Goal: Connect with others: Connect with others

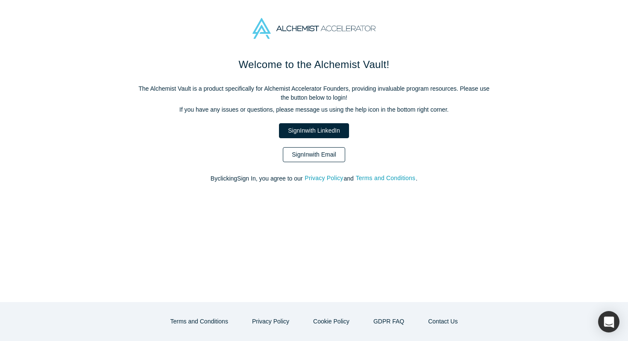
click at [291, 150] on link "Sign In with Email" at bounding box center [314, 154] width 62 height 15
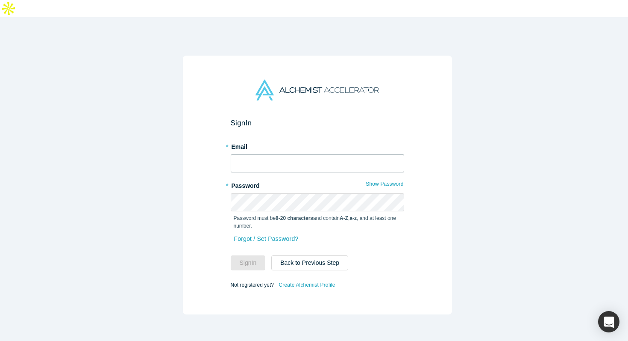
click at [289, 154] on input "text" at bounding box center [317, 163] width 173 height 18
type input "s"
type input "[EMAIL_ADDRESS][DOMAIN_NAME]"
click at [231, 255] on button "Sign In" at bounding box center [248, 262] width 35 height 15
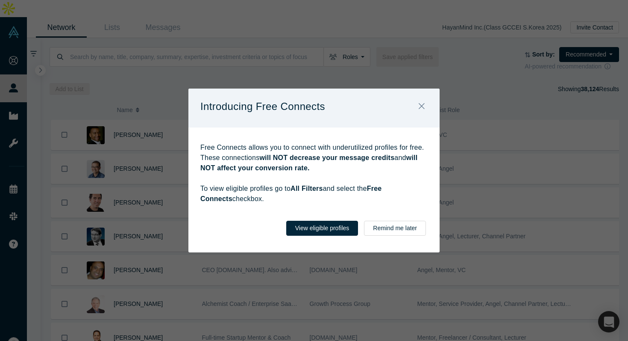
drag, startPoint x: 261, startPoint y: 134, endPoint x: 291, endPoint y: 198, distance: 70.7
click at [291, 198] on div "Free Connects allows you to connect with underutilized profiles for free. These…" at bounding box center [313, 168] width 251 height 82
click at [290, 198] on p "Free Connects allows you to connect with underutilized profiles for free. These…" at bounding box center [313, 173] width 227 height 62
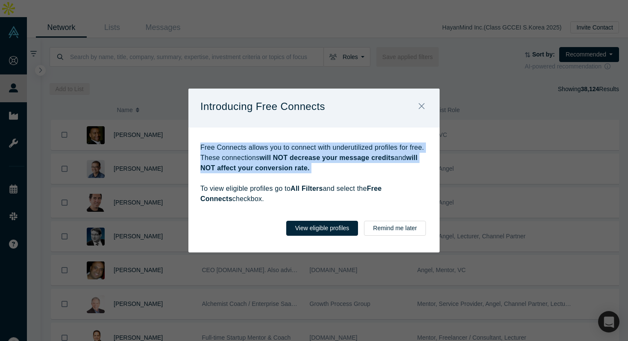
drag, startPoint x: 281, startPoint y: 138, endPoint x: 288, endPoint y: 181, distance: 44.2
click at [288, 181] on div "Free Connects allows you to connect with underutilized profiles for free. These…" at bounding box center [313, 168] width 251 height 82
click at [425, 105] on button "Close" at bounding box center [422, 106] width 18 height 18
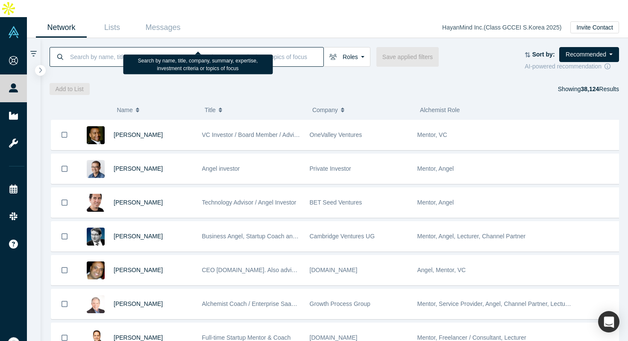
click at [116, 47] on input at bounding box center [196, 57] width 254 height 20
paste input "[PERSON_NAME]"
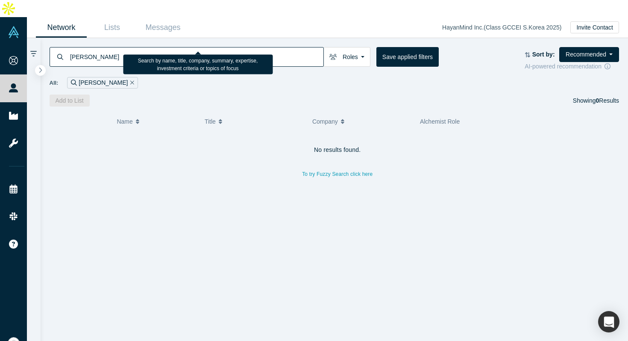
click at [170, 38] on div "[PERSON_NAME] Roles Founders Mentors Angels VCs Corporate Innovator Service Pro…" at bounding box center [335, 72] width 588 height 68
click at [157, 71] on div "All: [PERSON_NAME]" at bounding box center [335, 80] width 570 height 18
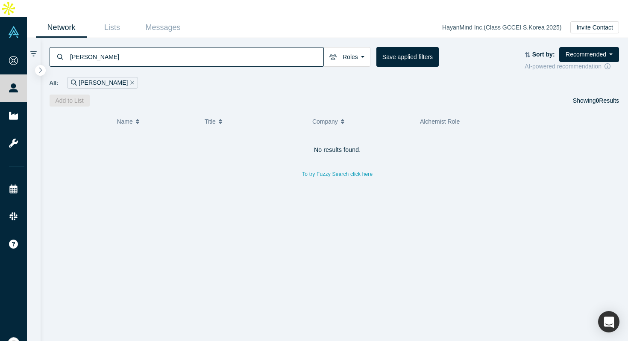
click at [159, 49] on input "[PERSON_NAME]" at bounding box center [196, 57] width 254 height 20
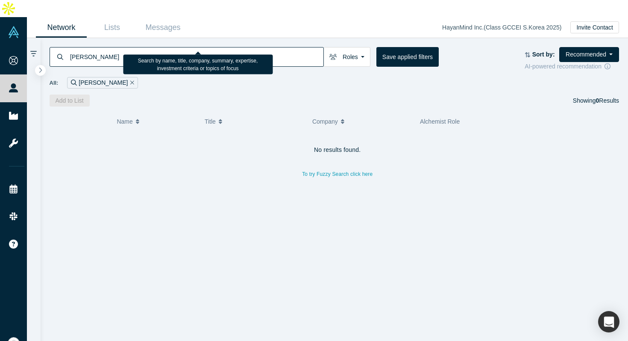
click at [159, 49] on input "[PERSON_NAME]" at bounding box center [196, 57] width 254 height 20
paste input "[PERSON_NAME]"
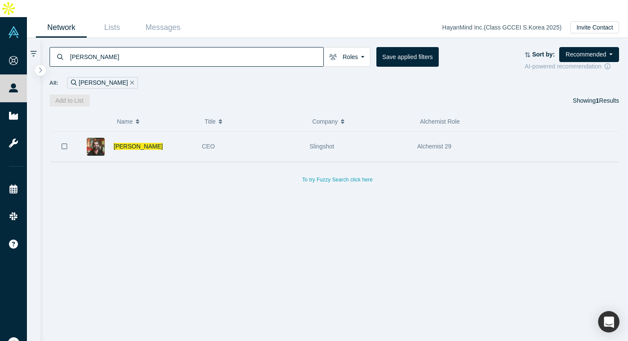
click at [166, 132] on div "[PERSON_NAME]" at bounding box center [153, 146] width 79 height 29
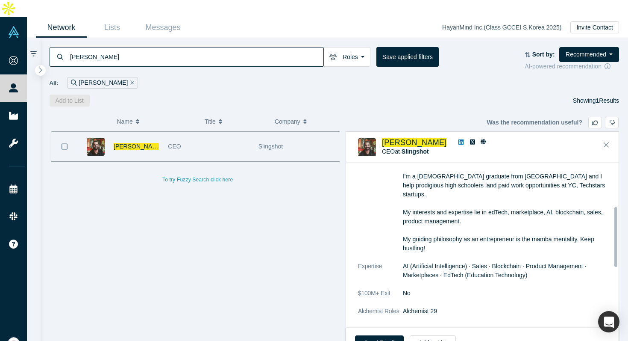
scroll to position [101, 0]
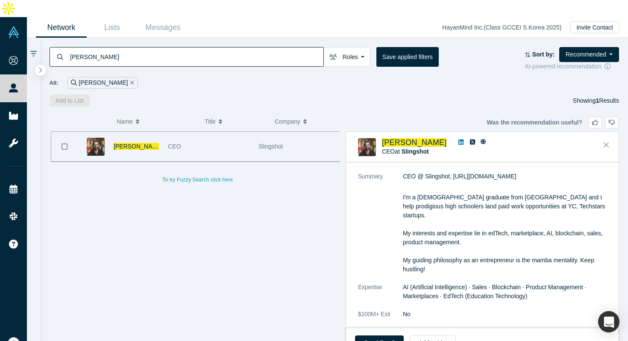
click at [462, 172] on p "CEO @ Slingshot, [URL][DOMAIN_NAME]" at bounding box center [508, 176] width 210 height 9
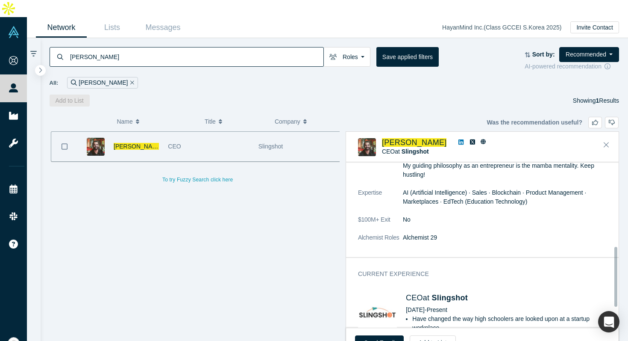
scroll to position [233, 0]
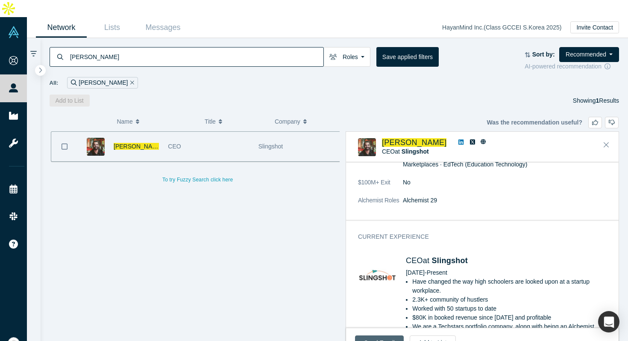
click at [367, 335] on link "Send Email" at bounding box center [379, 342] width 49 height 15
click at [481, 139] on icon at bounding box center [483, 141] width 5 height 5
click at [502, 198] on div "General Summary CEO @ Slingshot, [URL][DOMAIN_NAME] I'm a [DEMOGRAPHIC_DATA] gr…" at bounding box center [485, 121] width 279 height 210
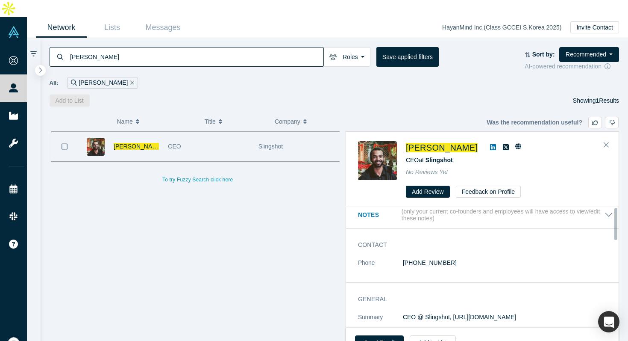
scroll to position [0, 0]
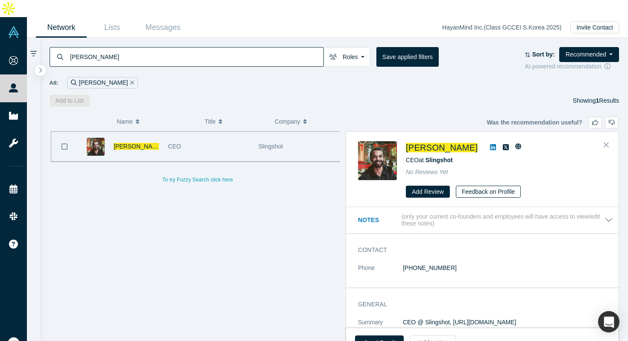
click at [473, 185] on button "Feedback on Profile" at bounding box center [488, 191] width 65 height 12
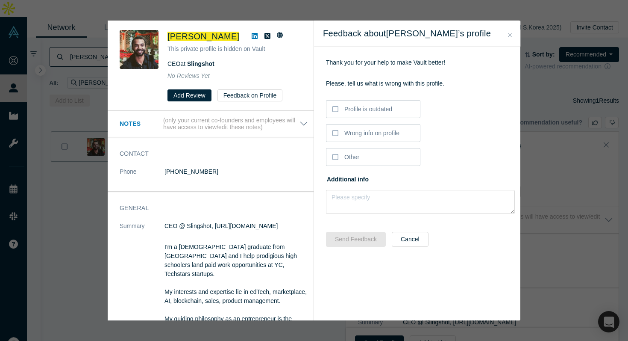
click at [513, 33] on button "Close" at bounding box center [509, 35] width 9 height 10
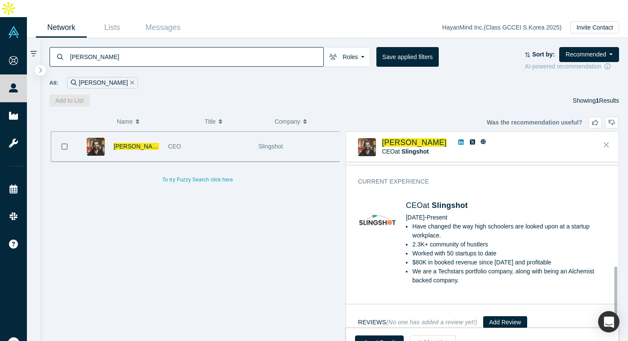
scroll to position [288, 0]
click at [385, 335] on link "Send Email" at bounding box center [379, 342] width 49 height 15
click at [380, 335] on link "Send Email" at bounding box center [379, 342] width 49 height 15
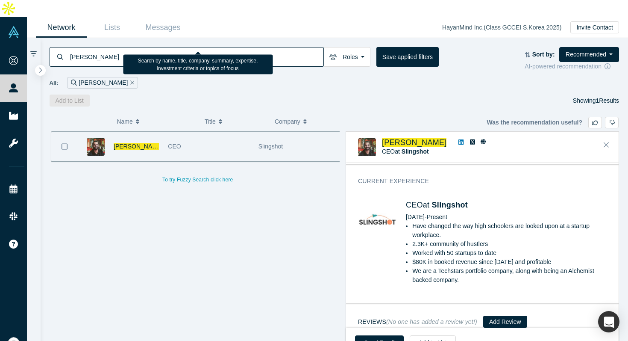
click at [220, 47] on input "[PERSON_NAME]" at bounding box center [196, 57] width 254 height 20
click at [110, 47] on input "[PERSON_NAME]" at bounding box center [196, 57] width 254 height 20
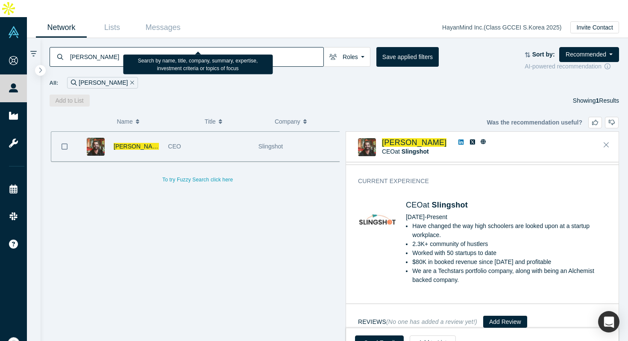
click at [110, 47] on input "[PERSON_NAME]" at bounding box center [196, 57] width 254 height 20
paste input "[PERSON_NAME]"
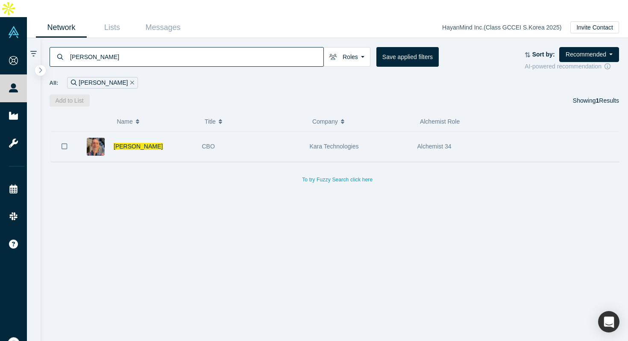
type input "[PERSON_NAME]"
click at [153, 132] on div "[PERSON_NAME]" at bounding box center [153, 146] width 79 height 29
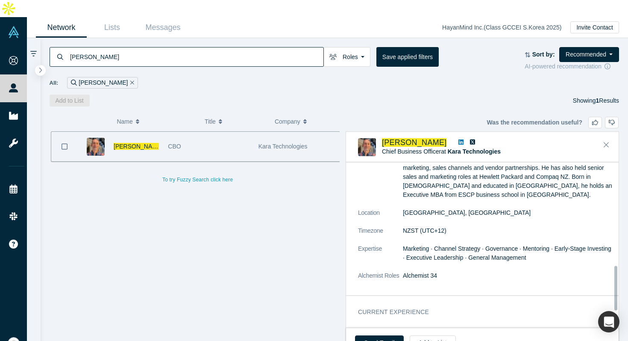
scroll to position [387, 0]
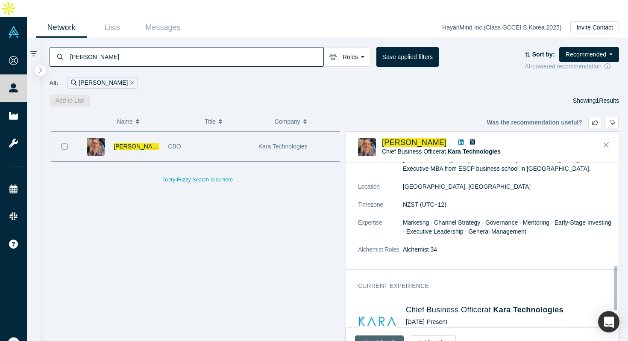
click at [371, 335] on link "Send Email" at bounding box center [379, 342] width 49 height 15
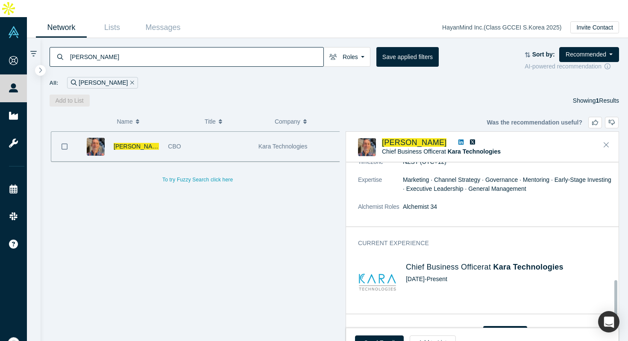
scroll to position [433, 0]
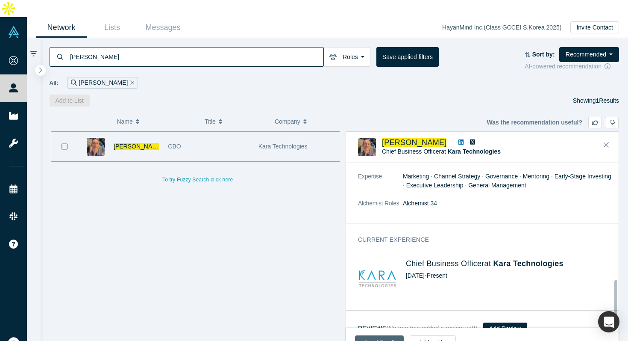
click at [376, 335] on link "Send Email" at bounding box center [379, 342] width 49 height 15
click at [64, 142] on icon "Bookmark" at bounding box center [65, 146] width 6 height 8
click at [389, 335] on link "Send Email" at bounding box center [379, 342] width 49 height 15
click at [112, 18] on link "Lists" at bounding box center [112, 28] width 51 height 20
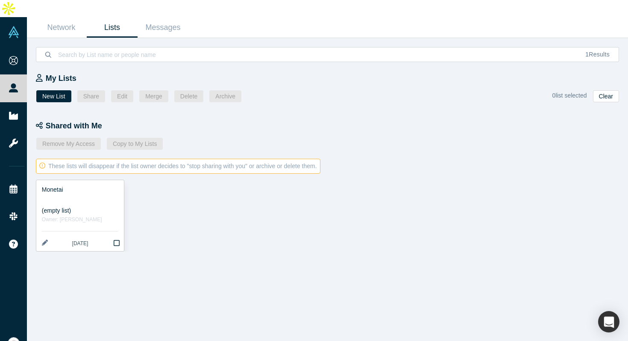
click at [102, 194] on div at bounding box center [80, 198] width 76 height 9
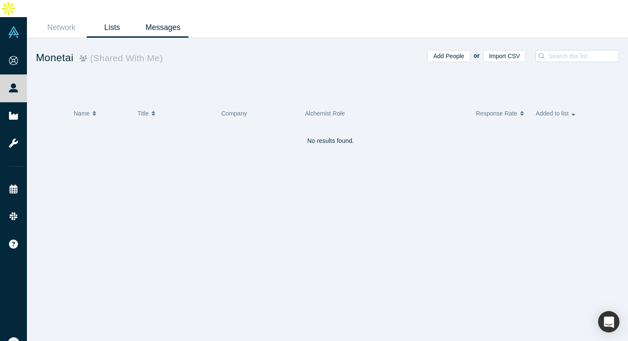
click at [157, 18] on link "Messages" at bounding box center [163, 28] width 51 height 20
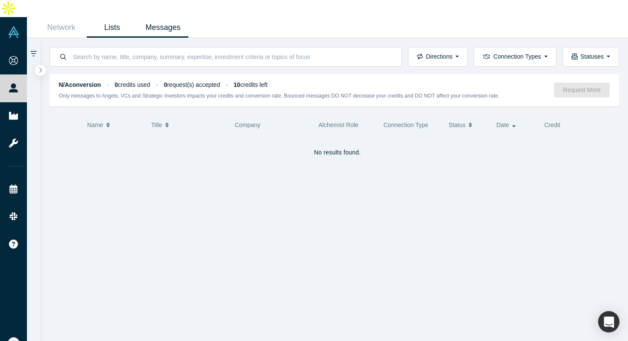
click at [115, 18] on link "Lists" at bounding box center [112, 28] width 51 height 20
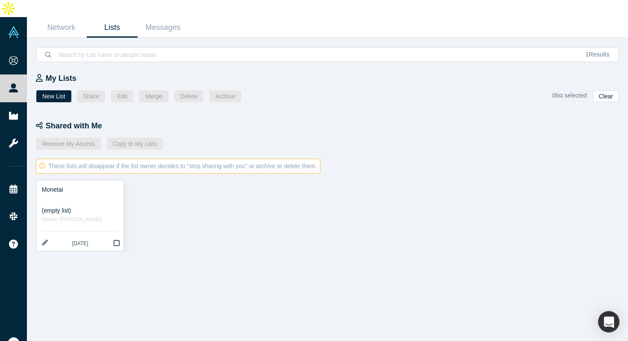
click at [103, 194] on div at bounding box center [80, 198] width 76 height 9
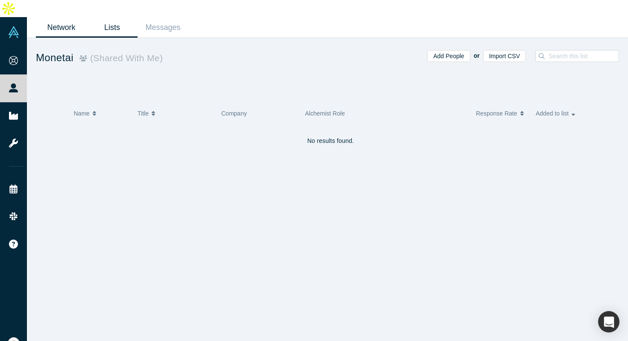
click at [76, 18] on link "Network" at bounding box center [61, 28] width 51 height 20
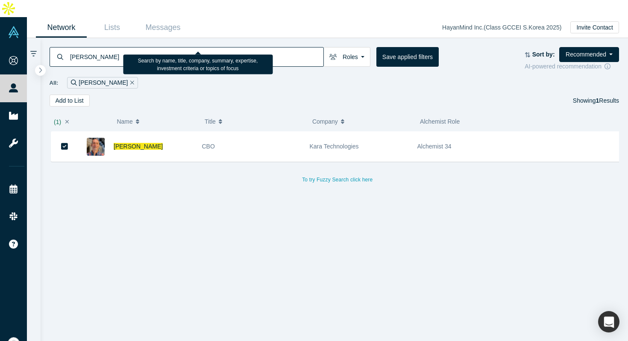
click at [121, 47] on input "[PERSON_NAME]" at bounding box center [196, 57] width 254 height 20
paste input "Evergreen Mountain Equity Partners"
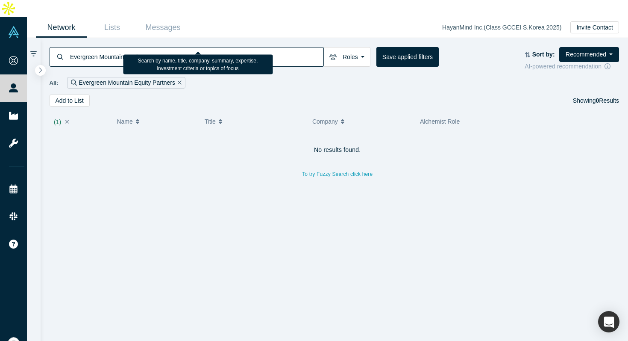
click at [112, 47] on input "Evergreen Mountain Equity Partners" at bounding box center [196, 57] width 254 height 20
paste input
click at [142, 47] on input "Evergreen Mountain" at bounding box center [196, 57] width 254 height 20
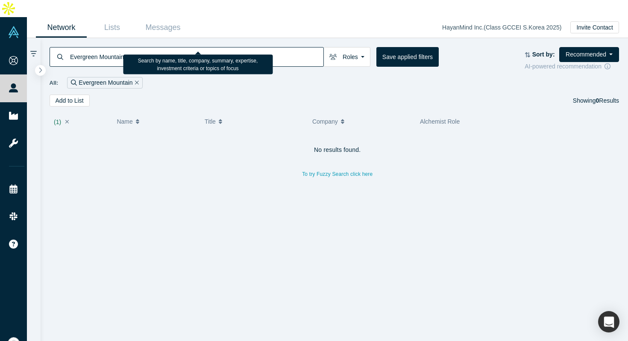
click at [142, 47] on input "Evergreen Mountain" at bounding box center [196, 57] width 254 height 20
paste input "[PERSON_NAME]"
type input "[PERSON_NAME]"
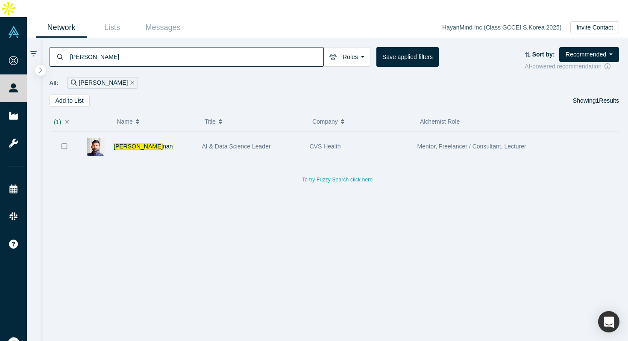
click at [144, 143] on span "[PERSON_NAME]" at bounding box center [138, 146] width 49 height 7
click at [63, 142] on icon "Bookmark" at bounding box center [65, 146] width 6 height 8
click at [136, 134] on div "[PERSON_NAME] [PERSON_NAME]" at bounding box center [153, 146] width 79 height 29
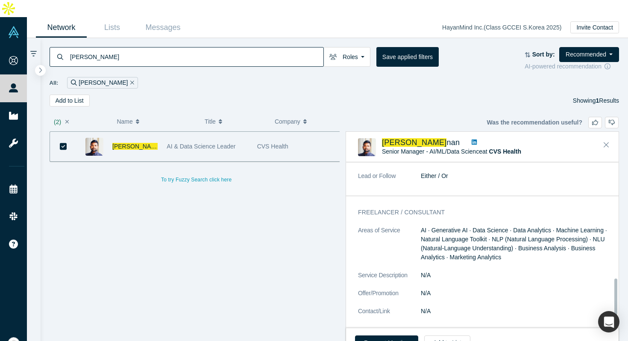
scroll to position [496, 0]
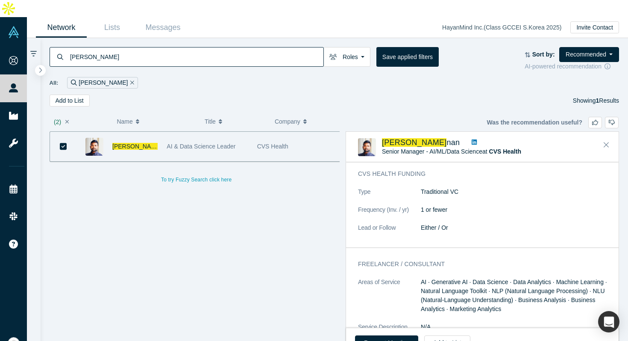
click at [118, 47] on input "[PERSON_NAME]" at bounding box center [196, 57] width 254 height 20
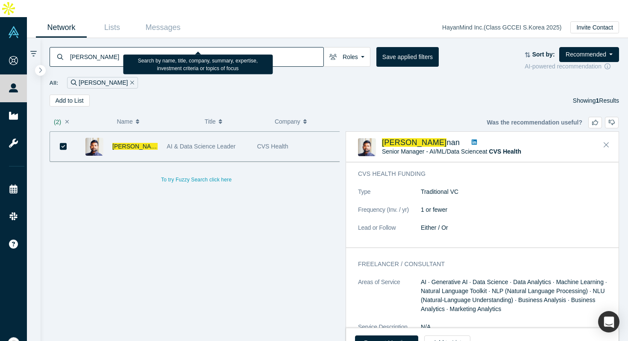
click at [118, 47] on input "[PERSON_NAME]" at bounding box center [196, 57] width 254 height 20
paste input "Ahryun Moon"
type input "Ahryun Moon"
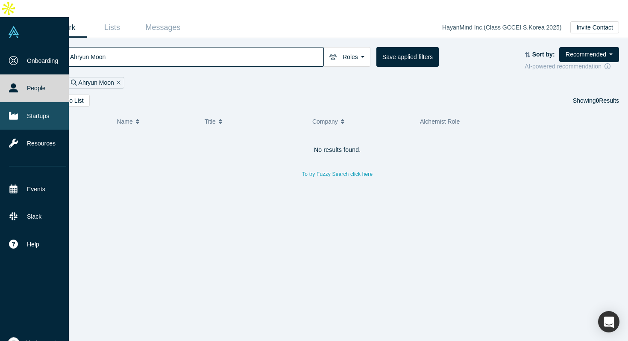
click at [32, 102] on link "Startups" at bounding box center [37, 115] width 75 height 27
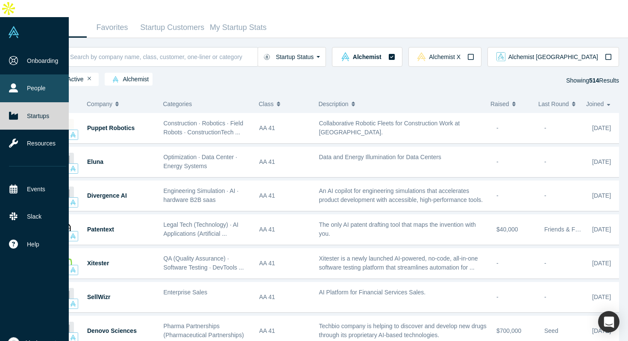
click at [33, 74] on link "People" at bounding box center [37, 87] width 75 height 27
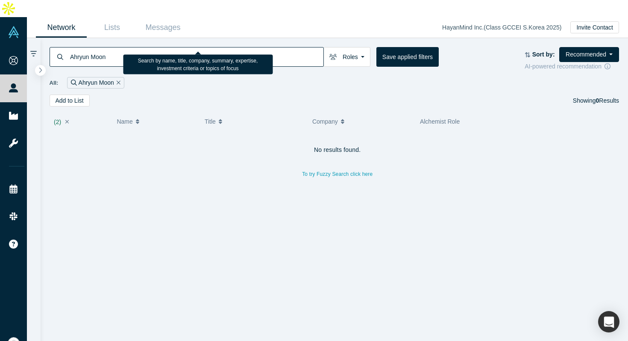
click at [152, 47] on input "Ahryun Moon" at bounding box center [196, 57] width 254 height 20
paste input "[PERSON_NAME]"
type input "[PERSON_NAME]"
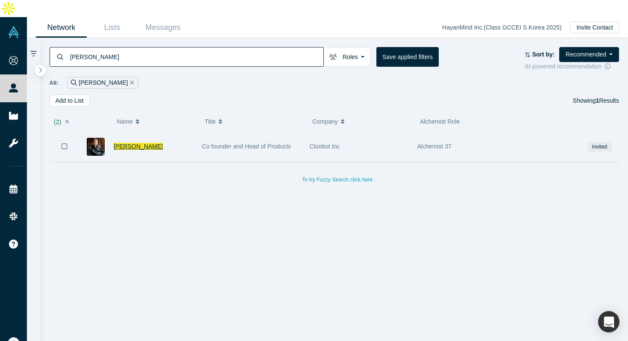
click at [148, 143] on span "[PERSON_NAME]" at bounding box center [138, 146] width 49 height 7
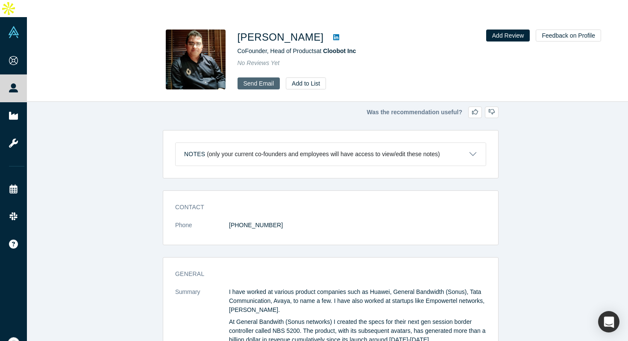
click at [264, 77] on link "Send Email" at bounding box center [259, 83] width 43 height 12
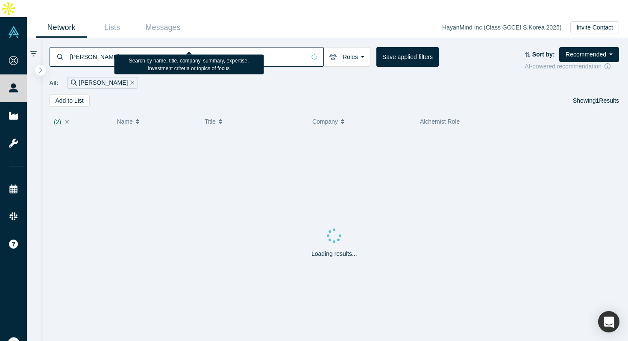
click at [197, 47] on input "[PERSON_NAME]" at bounding box center [187, 57] width 236 height 20
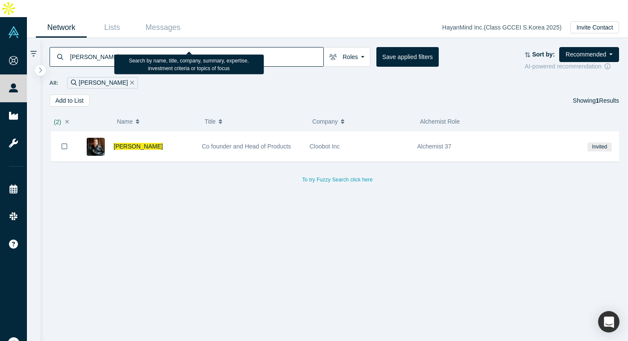
paste input "[PERSON_NAME]"
type input "[PERSON_NAME]"
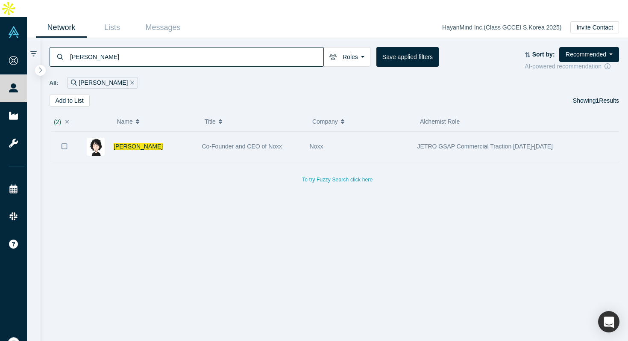
click at [127, 143] on span "[PERSON_NAME]" at bounding box center [138, 146] width 49 height 7
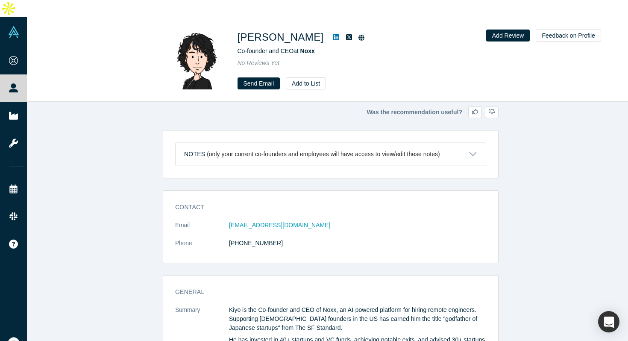
click at [333, 34] on icon at bounding box center [336, 37] width 6 height 6
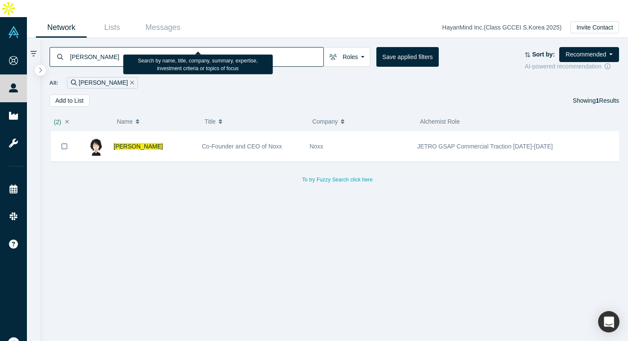
click at [105, 47] on input "[PERSON_NAME]" at bounding box center [196, 57] width 254 height 20
paste input "[PERSON_NAME]"
type input "[PERSON_NAME]"
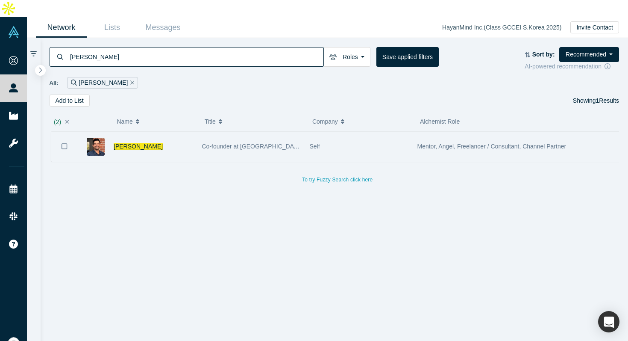
click at [131, 143] on span "[PERSON_NAME]" at bounding box center [138, 146] width 49 height 7
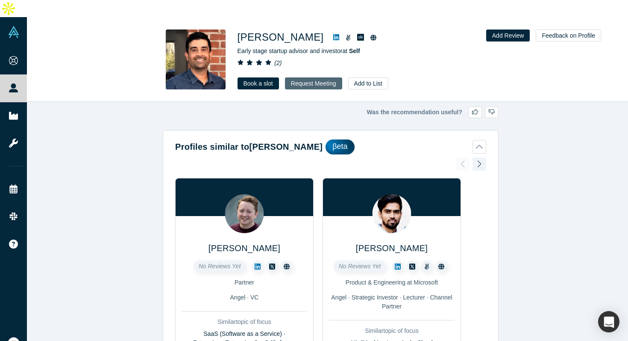
click at [302, 77] on button "Request Meeting" at bounding box center [313, 83] width 57 height 12
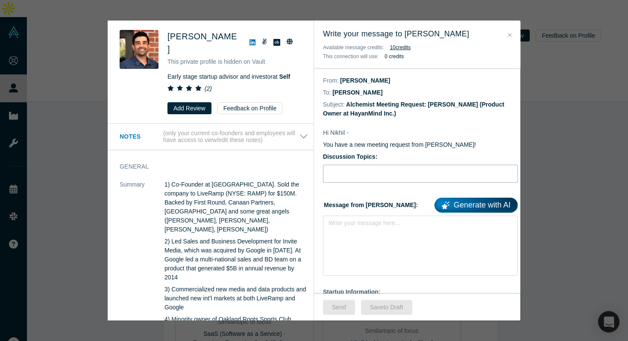
click at [336, 182] on input "Discussion Topics:" at bounding box center [420, 173] width 195 height 18
type input "f"
click at [342, 220] on div "rdw-editor" at bounding box center [420, 225] width 183 height 14
click at [84, 36] on div "Was the recommendation useful? [PERSON_NAME] This private profile is hidden on …" at bounding box center [314, 170] width 628 height 341
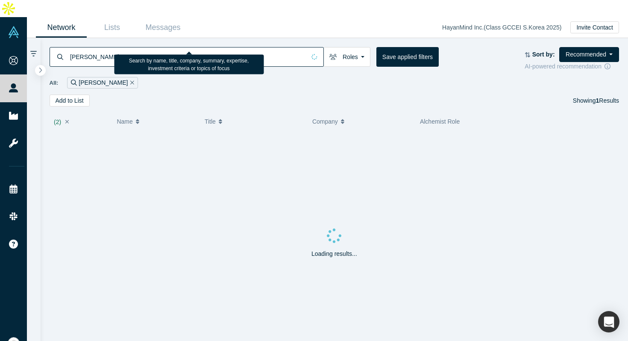
click at [100, 47] on input "[PERSON_NAME]" at bounding box center [187, 57] width 236 height 20
paste input "[PERSON_NAME]"
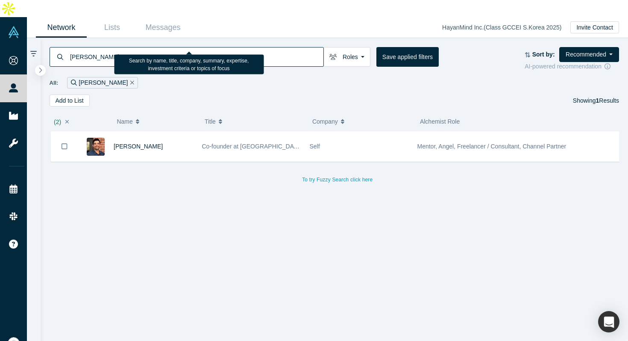
type input "[PERSON_NAME]"
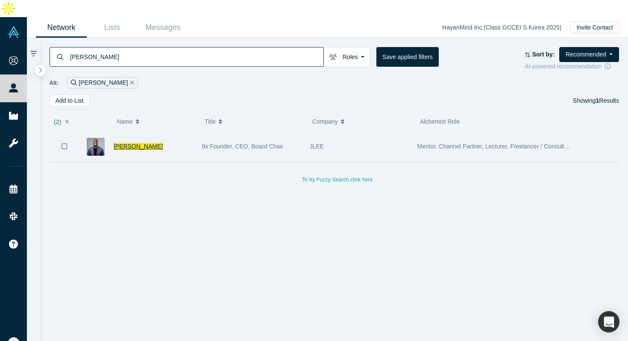
click at [135, 143] on span "[PERSON_NAME]" at bounding box center [138, 146] width 49 height 7
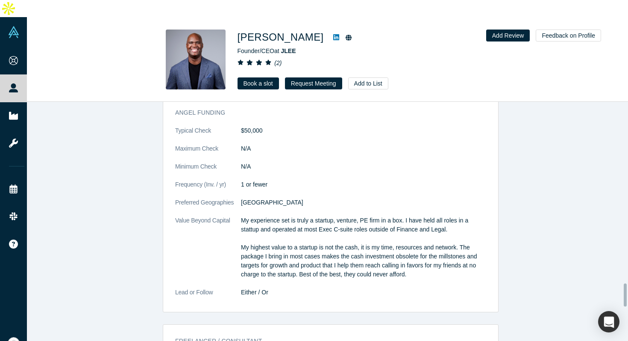
scroll to position [2078, 0]
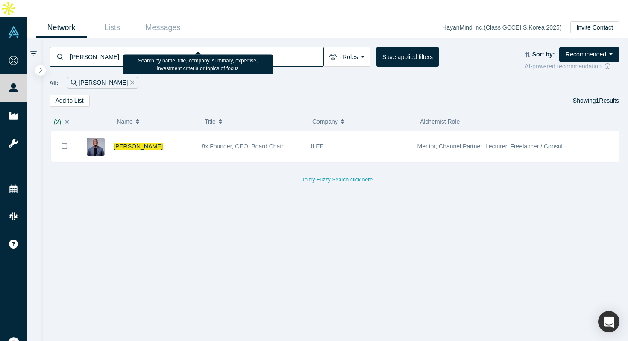
click at [123, 47] on input "[PERSON_NAME]" at bounding box center [196, 57] width 254 height 20
paste input "[PERSON_NAME]"
type input "[PERSON_NAME]"
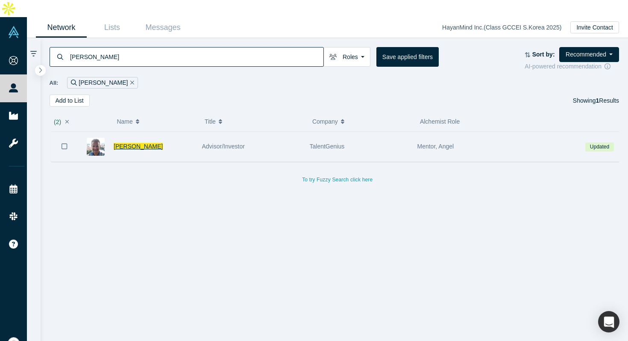
click at [120, 143] on span "[PERSON_NAME]" at bounding box center [138, 146] width 49 height 7
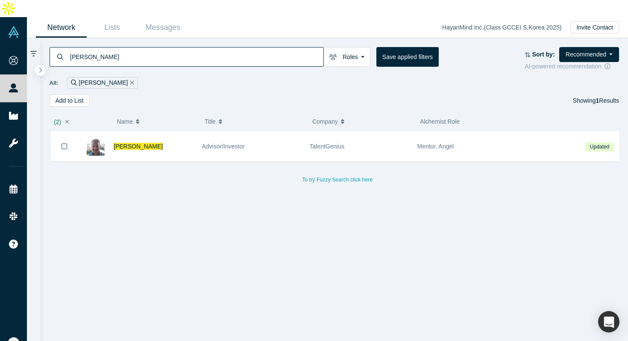
click at [116, 47] on input "[PERSON_NAME]" at bounding box center [196, 57] width 254 height 20
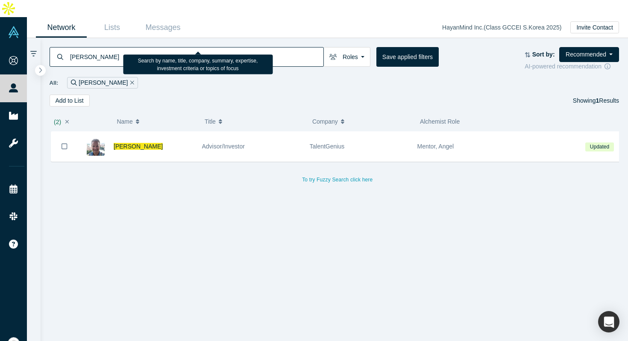
click at [116, 47] on input "[PERSON_NAME]" at bounding box center [196, 57] width 254 height 20
paste input "quality AI"
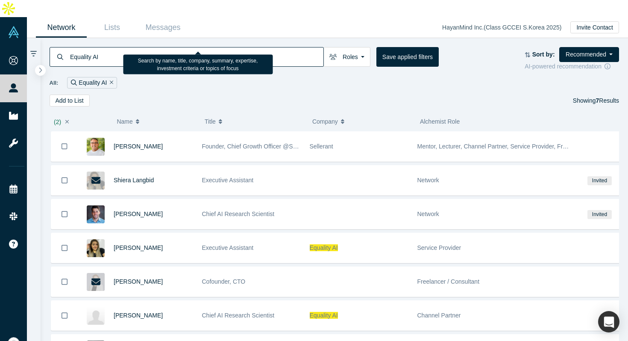
click at [122, 47] on input "Equality AI" at bounding box center [196, 57] width 254 height 20
paste input "Vertex Ventures"
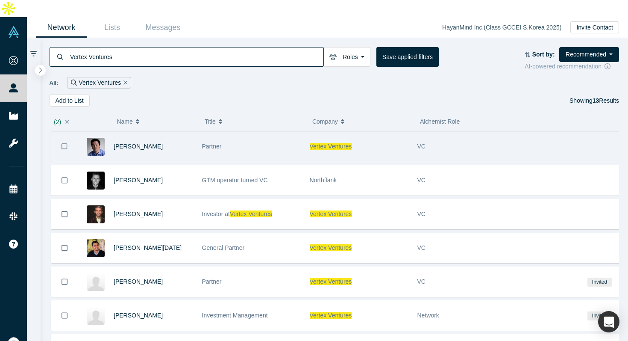
click at [152, 132] on div "[PERSON_NAME]" at bounding box center [153, 146] width 79 height 29
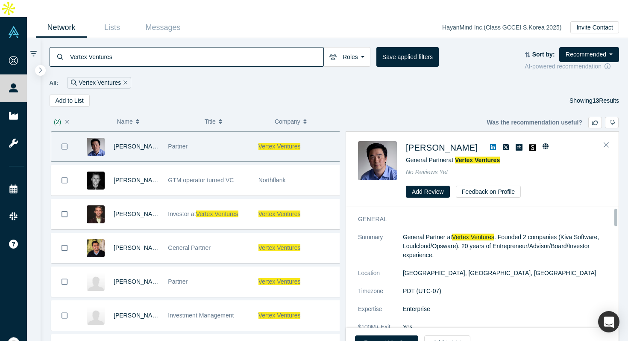
scroll to position [0, 0]
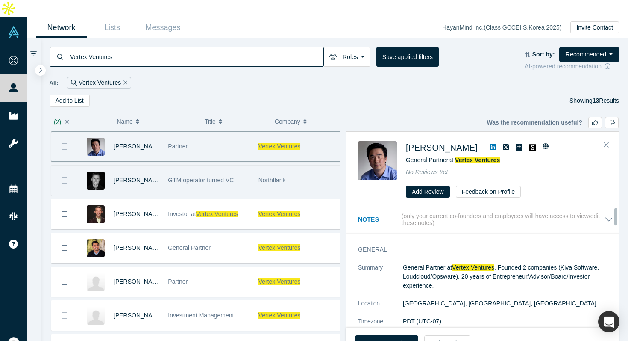
click at [165, 170] on div "GTM operator turned VC" at bounding box center [209, 179] width 90 height 29
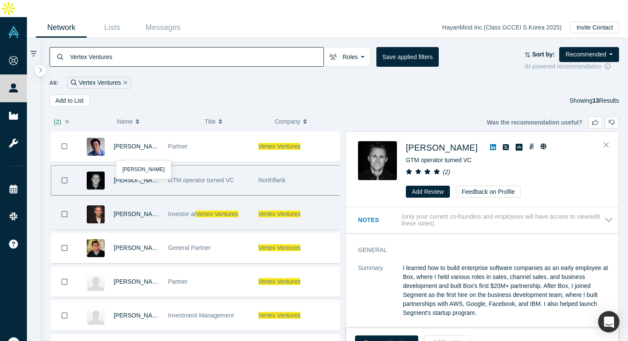
click at [158, 199] on div "[PERSON_NAME]" at bounding box center [136, 213] width 45 height 29
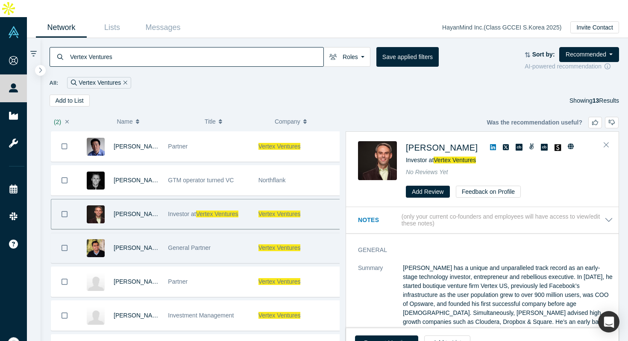
click at [158, 233] on div "[PERSON_NAME][DATE]" at bounding box center [136, 247] width 45 height 29
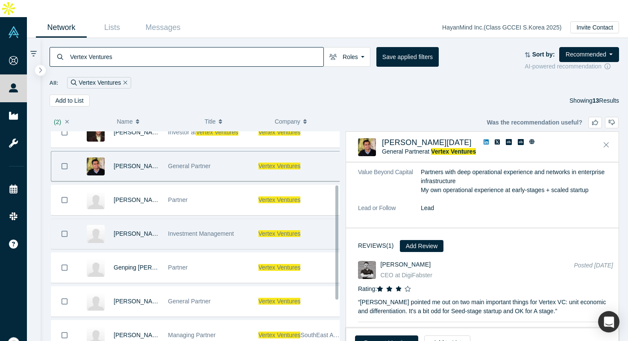
scroll to position [131, 0]
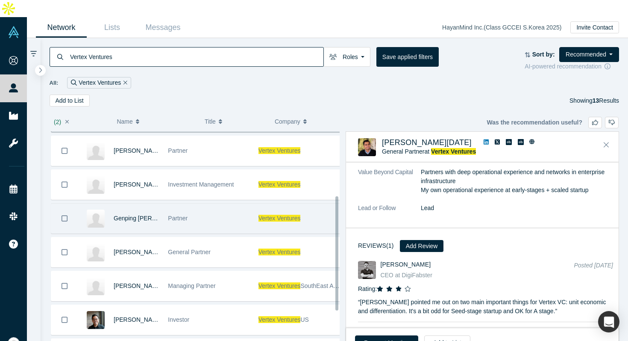
click at [164, 206] on div "Partner" at bounding box center [209, 217] width 90 height 29
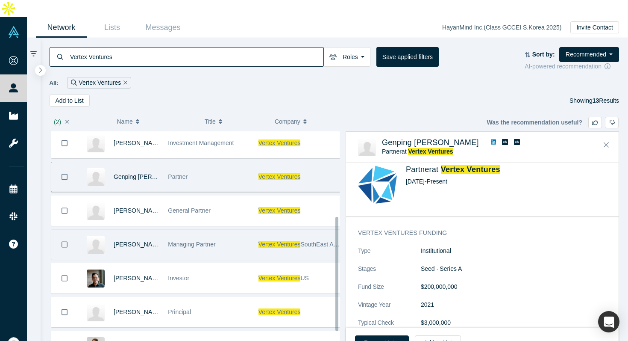
scroll to position [173, 0]
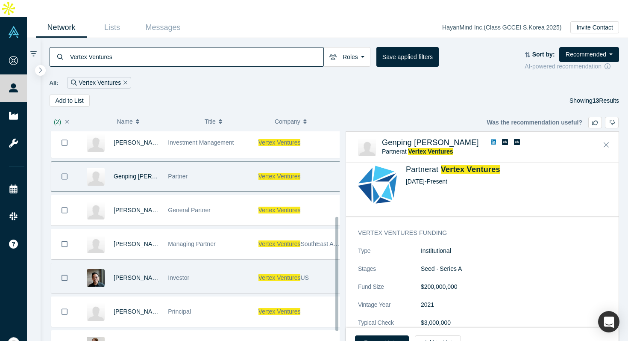
click at [153, 263] on div "[PERSON_NAME]" at bounding box center [136, 277] width 45 height 29
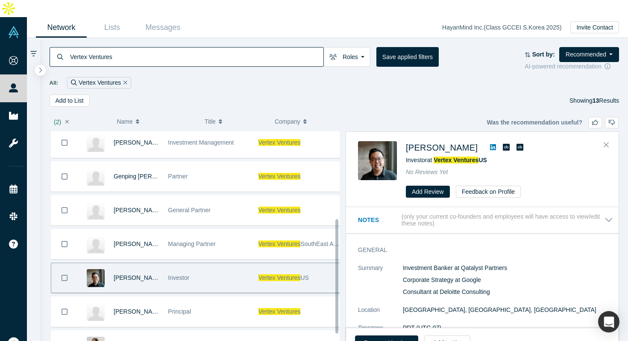
scroll to position [226, 0]
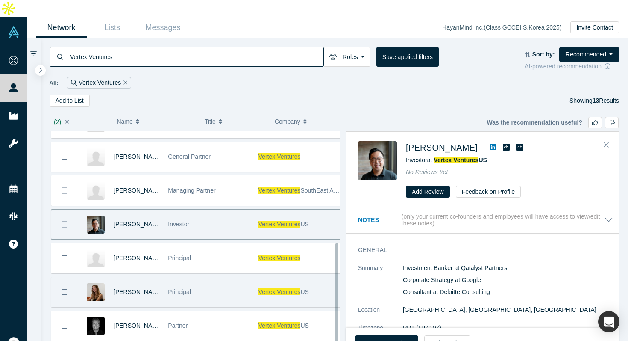
click at [154, 286] on div "[PERSON_NAME]" at bounding box center [136, 291] width 45 height 29
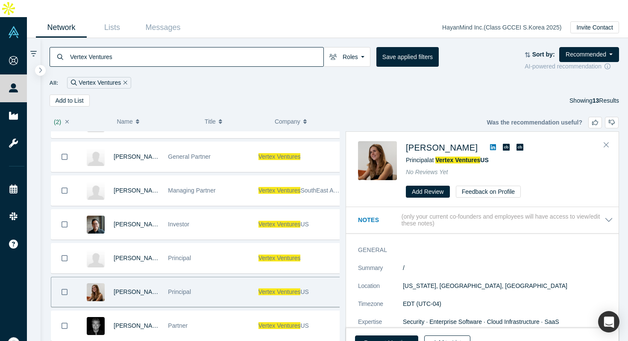
click at [448, 335] on button "Add to List" at bounding box center [447, 342] width 46 height 15
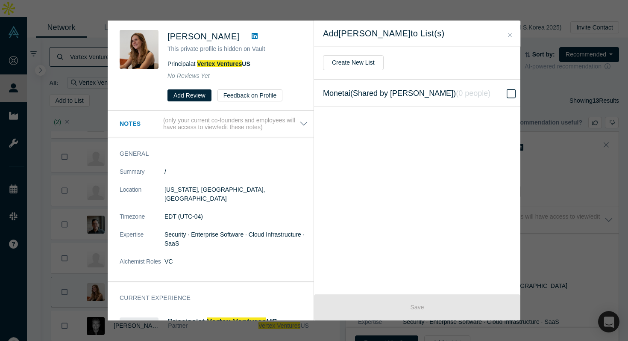
click at [498, 96] on label "Monetai (Shared by [PERSON_NAME]) ( 0 people )" at bounding box center [420, 92] width 213 height 27
click at [0, 0] on input "Monetai (Shared by [PERSON_NAME]) ( 0 people )" at bounding box center [0, 0] width 0 height 0
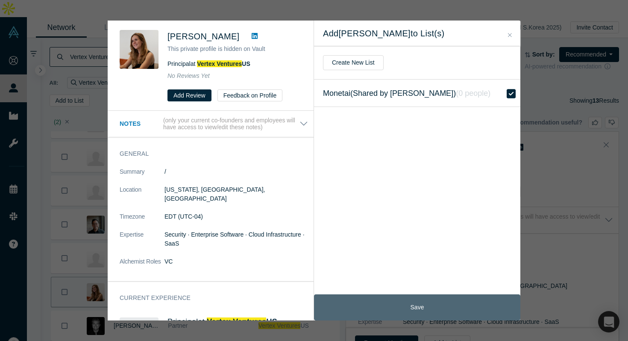
click at [401, 309] on button "Save" at bounding box center [417, 307] width 206 height 26
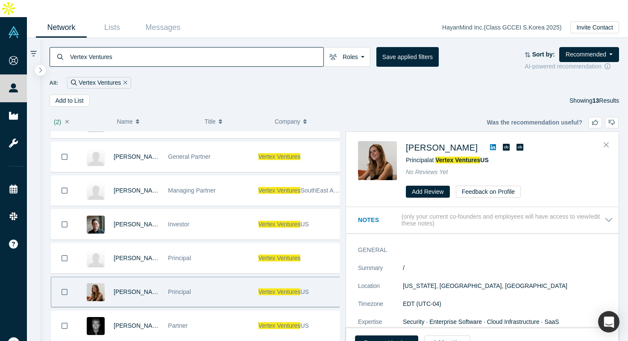
click at [103, 47] on input "Vertex Ventures" at bounding box center [196, 57] width 254 height 20
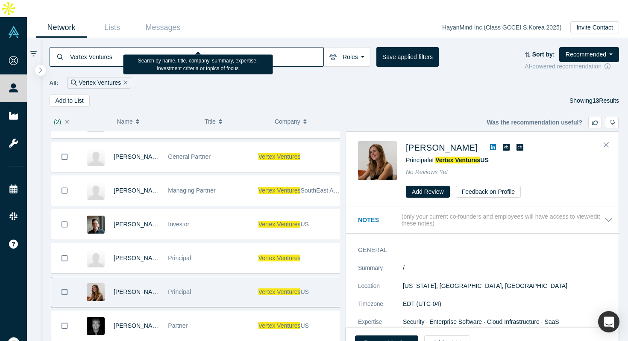
click at [103, 47] on input "Vertex Ventures" at bounding box center [196, 57] width 254 height 20
paste input "Samsung NEXT Ventures"
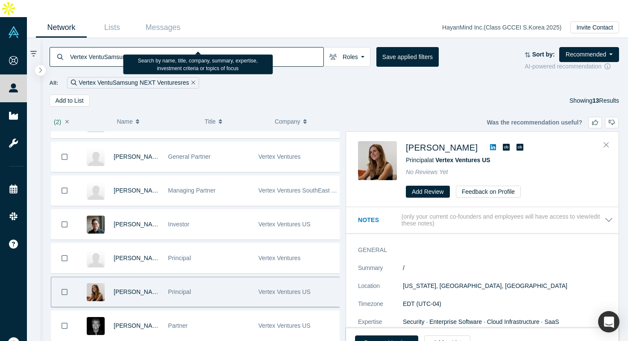
paste input "Samsung NEXT Ventu"
type input "Samsung NEXT Ventures"
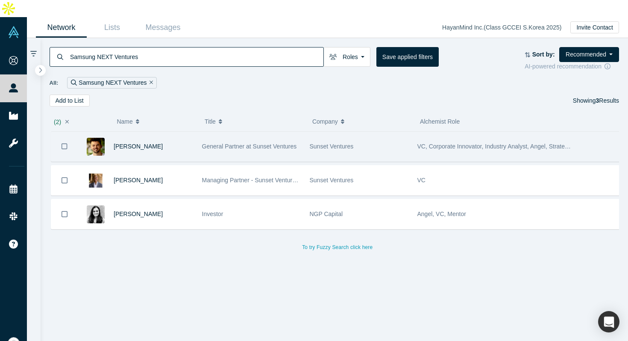
click at [168, 133] on div "[PERSON_NAME]" at bounding box center [153, 146] width 79 height 29
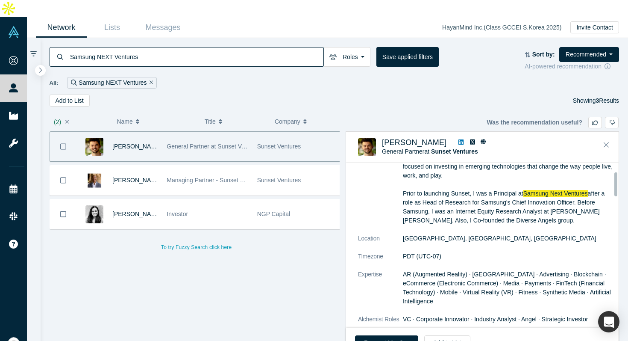
scroll to position [67, 0]
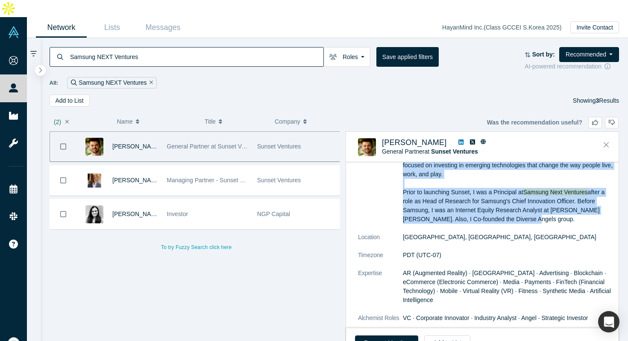
drag, startPoint x: 400, startPoint y: 172, endPoint x: 513, endPoint y: 207, distance: 118.1
click at [514, 207] on dl "Summary General Partner of Sunset Ventures, an early-stage fund based in LA & S…" at bounding box center [485, 241] width 255 height 179
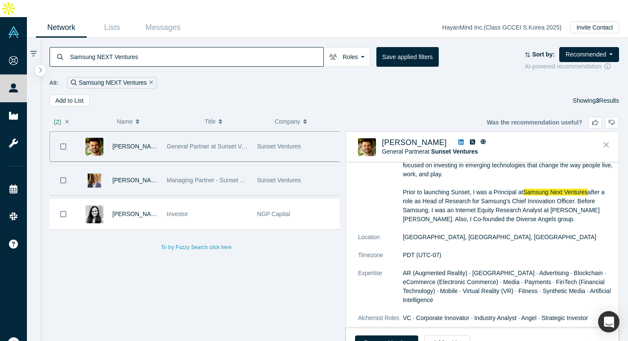
click at [172, 171] on div "Managing Partner - Sunset Ventures | Former Director at Samsung Next Ventures" at bounding box center [207, 179] width 81 height 29
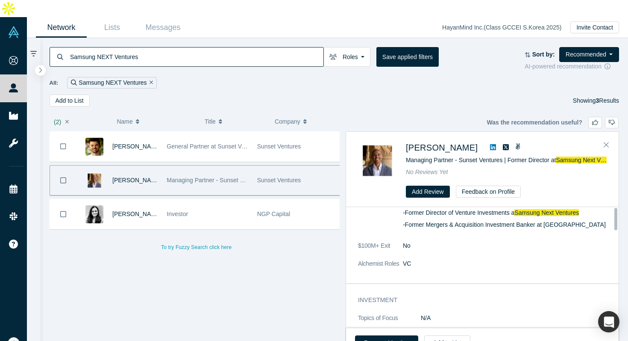
scroll to position [0, 0]
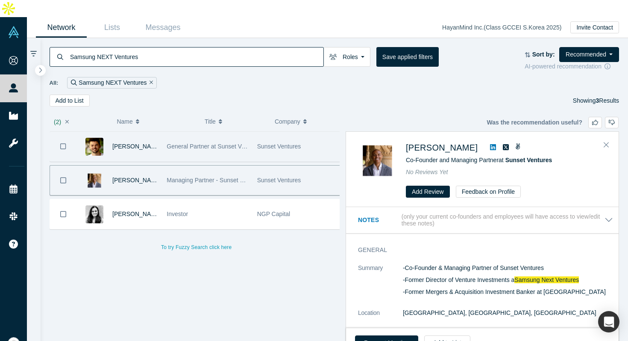
click at [185, 143] on span "General Partner at Sunset Ventures" at bounding box center [214, 146] width 95 height 7
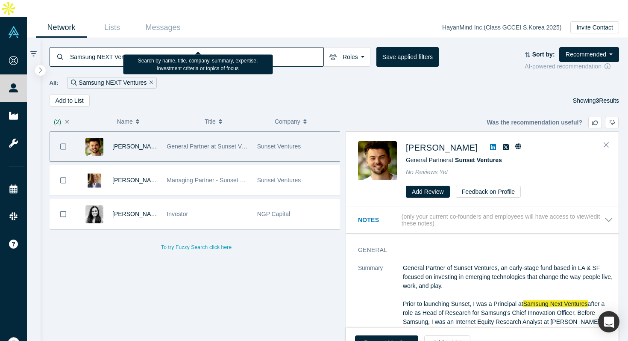
click at [132, 47] on input "Samsung NEXT Ventures" at bounding box center [196, 57] width 254 height 20
paste input "[PERSON_NAME]"
type input "[PERSON_NAME]"
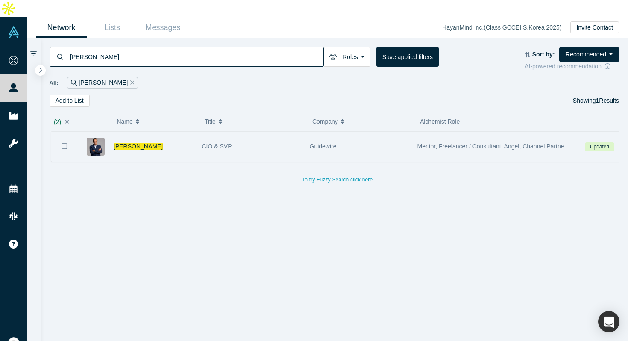
click at [167, 133] on div "[PERSON_NAME]" at bounding box center [153, 146] width 79 height 29
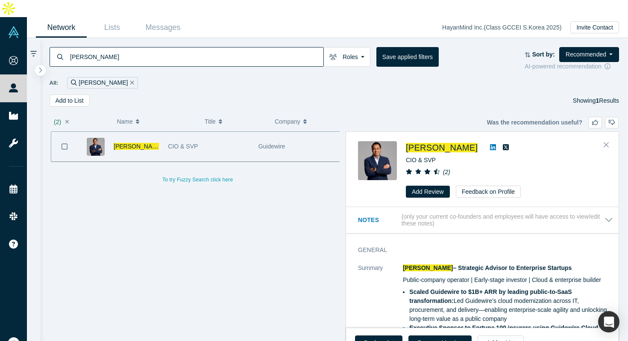
scroll to position [0, 1]
click at [429, 335] on button "Request Meeting" at bounding box center [439, 342] width 63 height 15
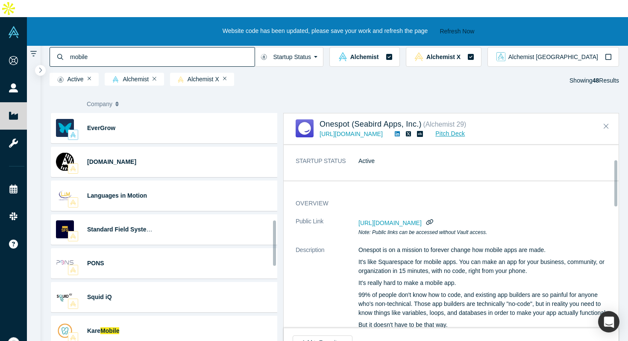
scroll to position [61, 0]
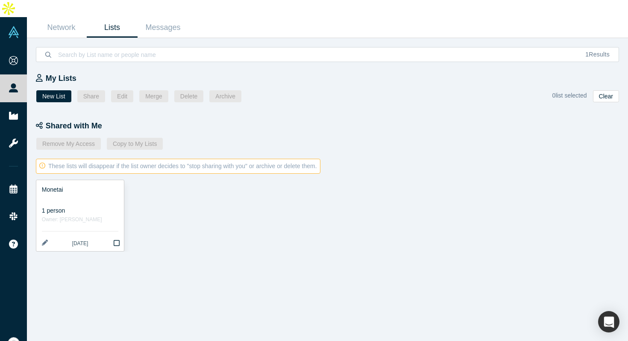
click at [103, 185] on div "Monetai" at bounding box center [80, 189] width 76 height 9
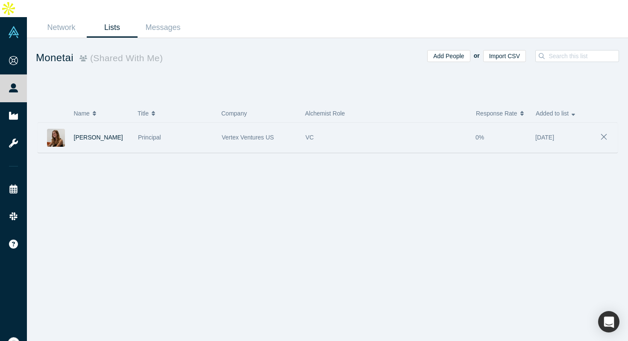
click at [182, 123] on div "Principal" at bounding box center [175, 137] width 75 height 29
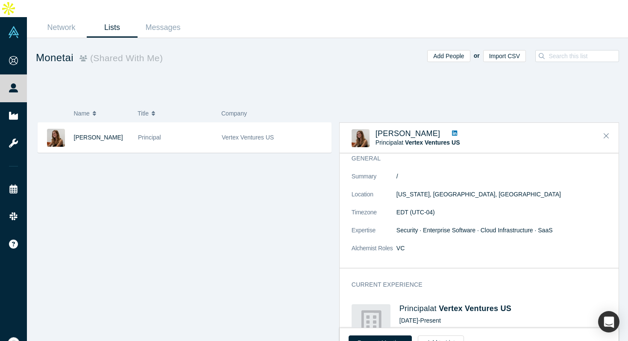
scroll to position [39, 0]
